Goal: Transaction & Acquisition: Purchase product/service

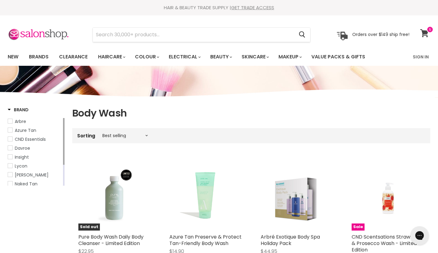
click at [425, 32] on icon at bounding box center [424, 33] width 8 height 8
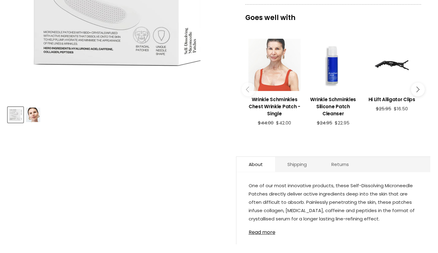
scroll to position [100, 0]
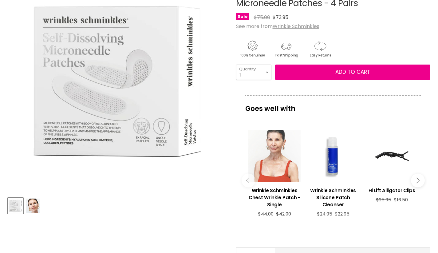
click at [265, 166] on div "View product:Wrinkle Schminkles Chest Wrinkle Patch - Single" at bounding box center [274, 156] width 53 height 53
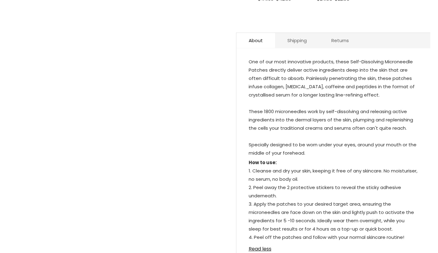
scroll to position [-13, 0]
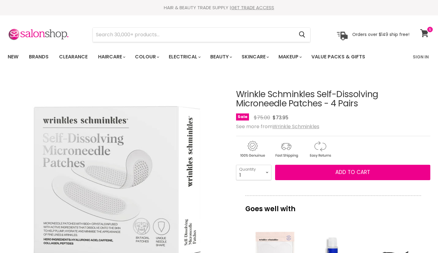
click at [425, 27] on link "View cart" at bounding box center [425, 33] width 16 height 14
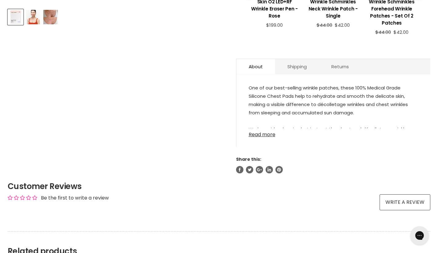
click at [267, 134] on link "Read more" at bounding box center [334, 132] width 170 height 9
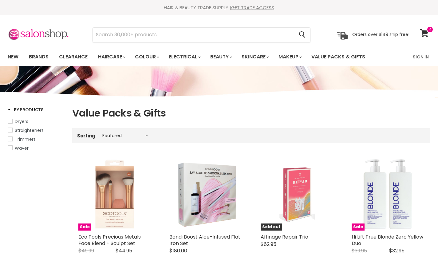
select select "manual"
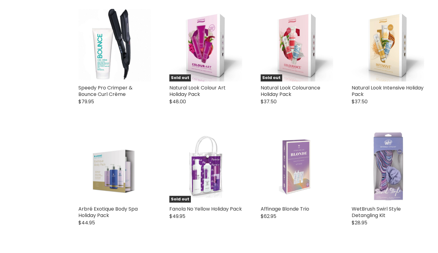
scroll to position [1301, 0]
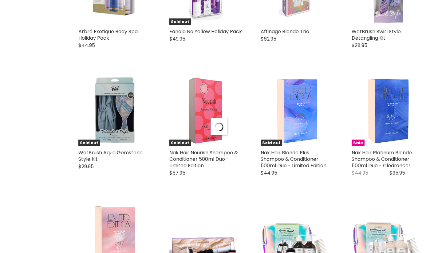
select select "manual"
